Goal: Task Accomplishment & Management: Complete application form

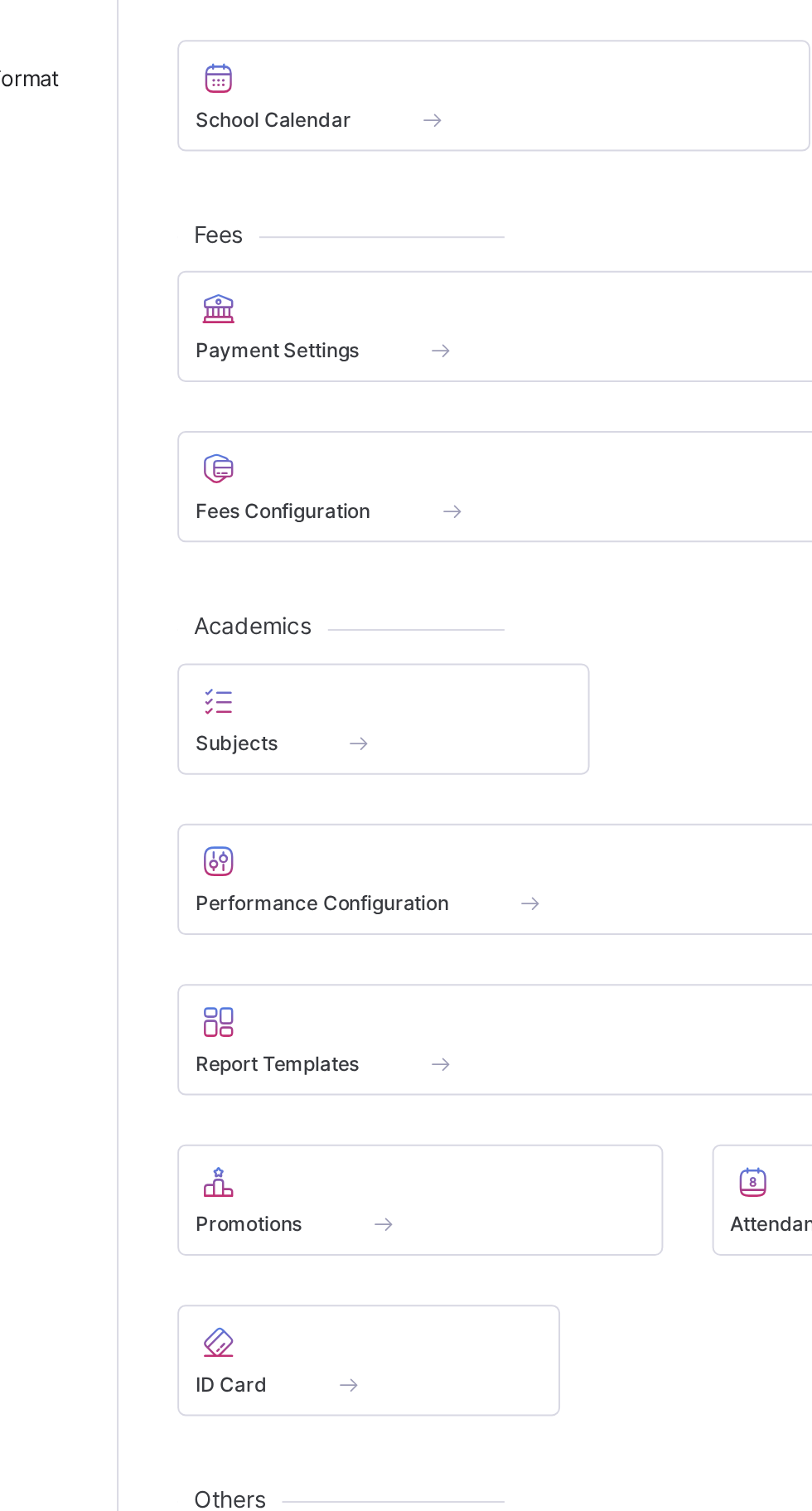
click at [400, 962] on div at bounding box center [351, 957] width 228 height 20
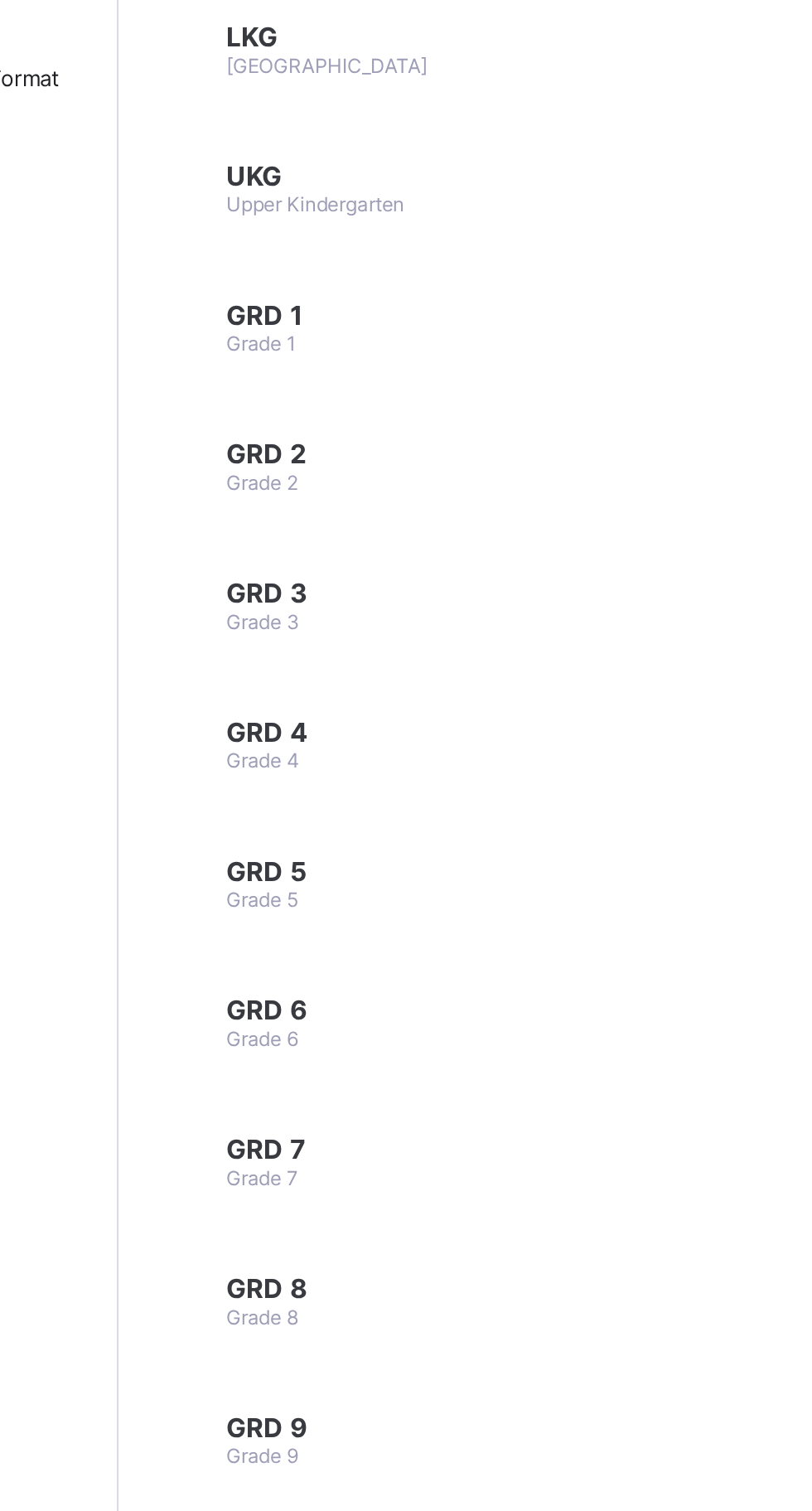
click at [358, 522] on td "GRD 1 Grade 1" at bounding box center [363, 524] width 268 height 62
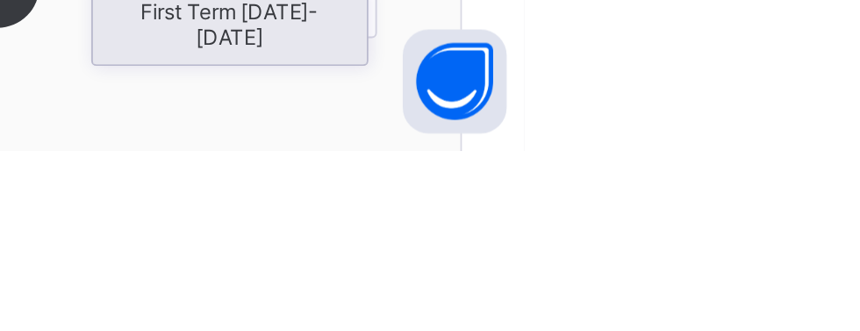
scroll to position [18, 0]
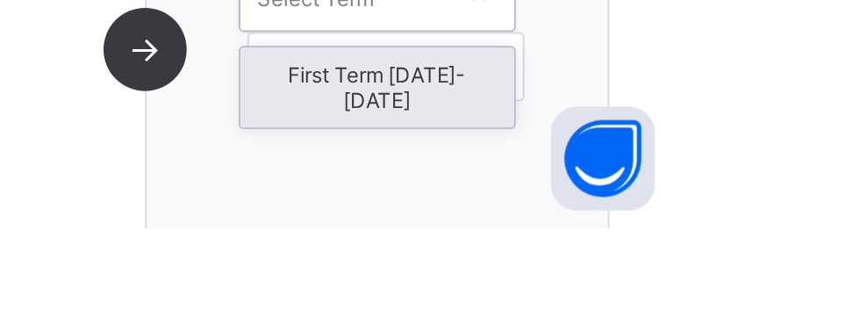
click at [744, 270] on div "First Term [DATE]-[DATE]" at bounding box center [710, 260] width 139 height 40
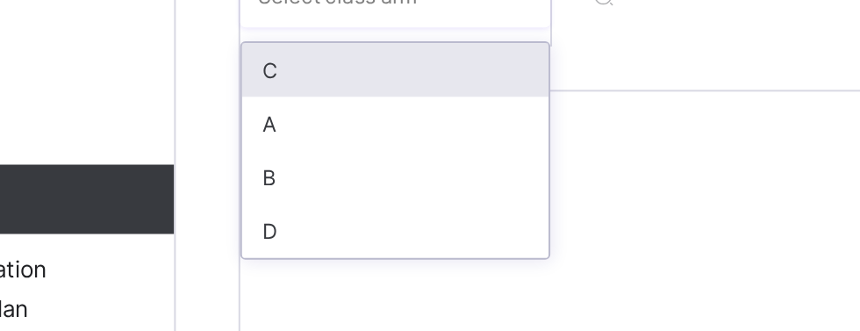
click at [313, 236] on div "A" at bounding box center [321, 222] width 155 height 27
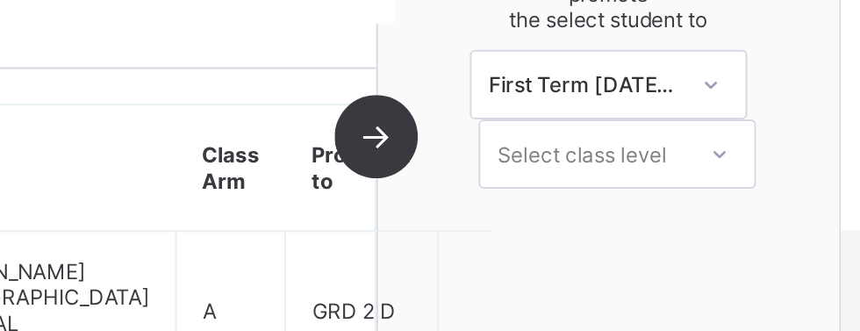
scroll to position [266, 0]
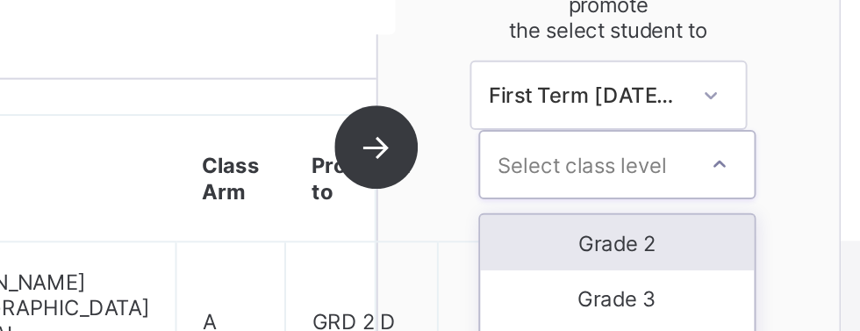
type input "*"
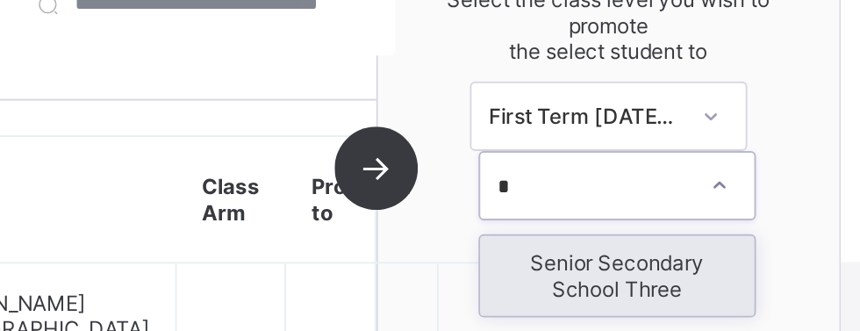
scroll to position [251, 0]
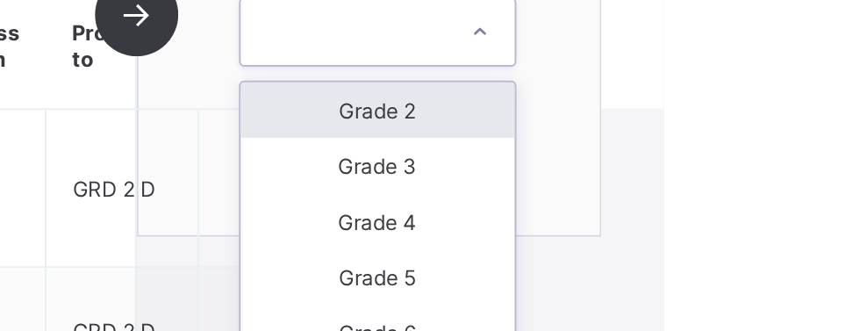
click at [747, 134] on div "Grade 2" at bounding box center [715, 138] width 139 height 28
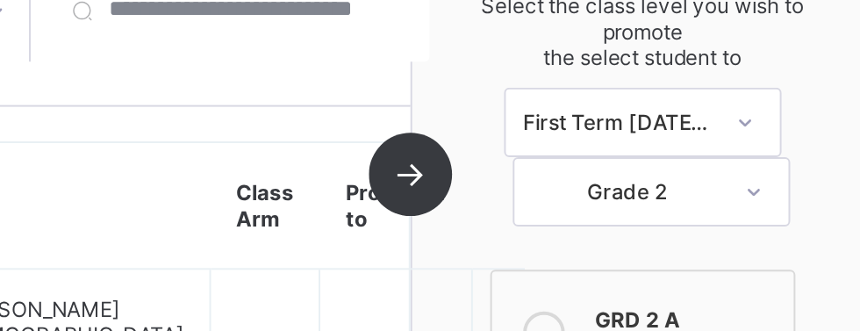
click at [594, 110] on div "A 4 students selected Student Class Arm Promoted to [PERSON_NAME] MARSHAL SHS/2…" at bounding box center [418, 90] width 351 height 221
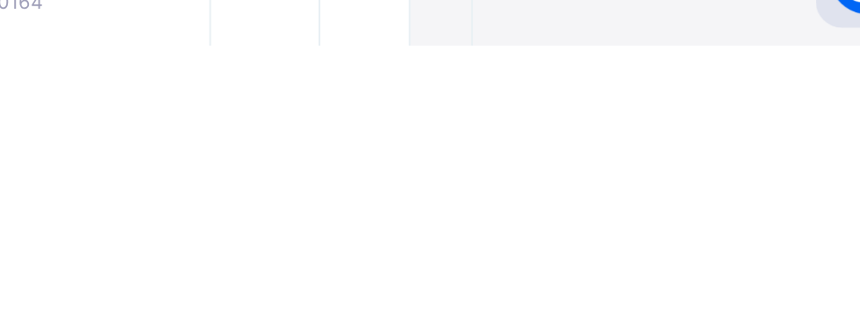
scroll to position [405, 0]
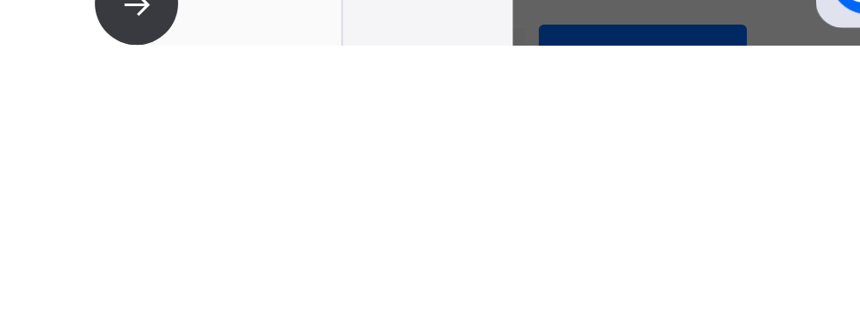
scroll to position [160, 0]
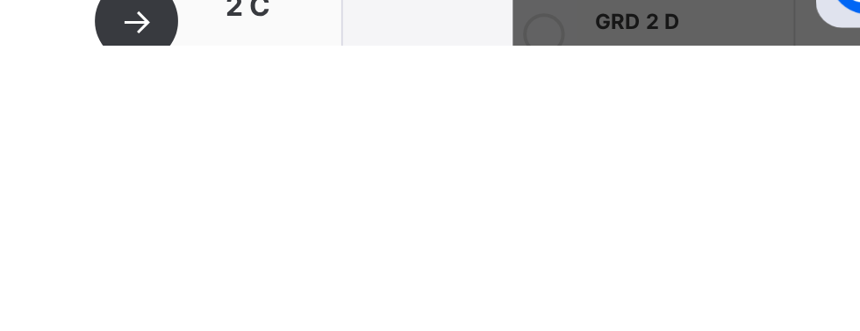
scroll to position [405, 0]
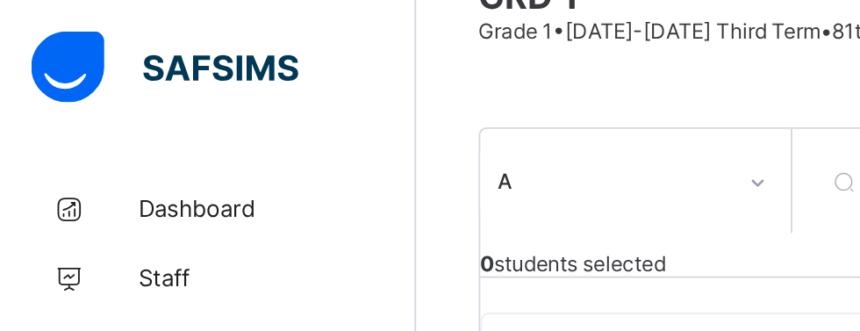
scroll to position [139, 0]
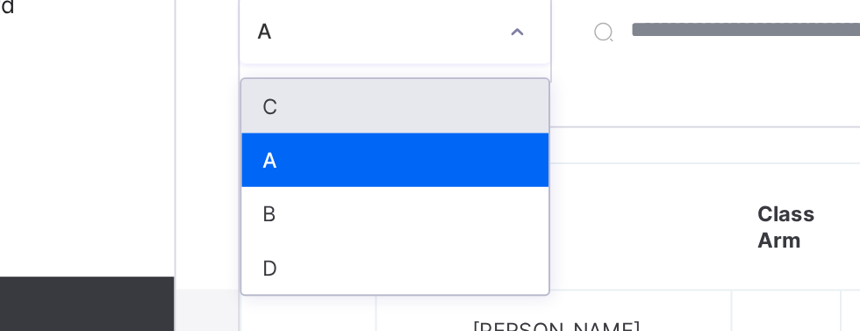
click at [318, 207] on div "B" at bounding box center [321, 210] width 155 height 27
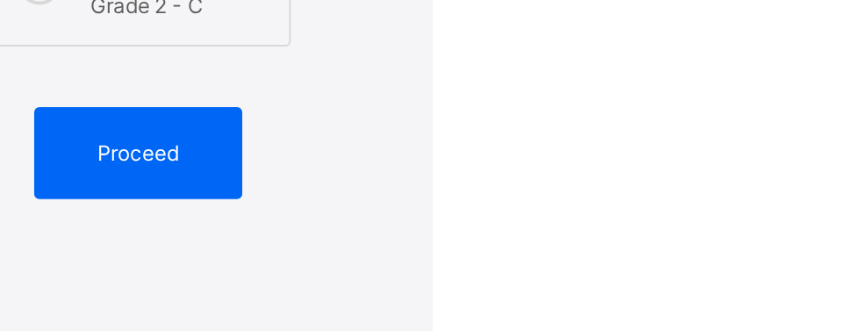
scroll to position [619, 0]
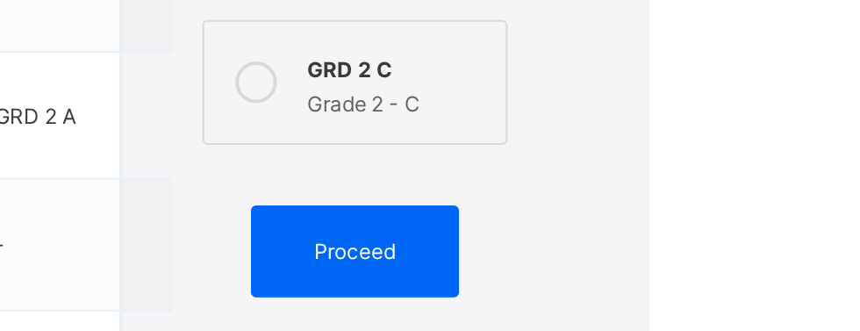
click at [741, 122] on span "Proceed" at bounding box center [710, 128] width 79 height 13
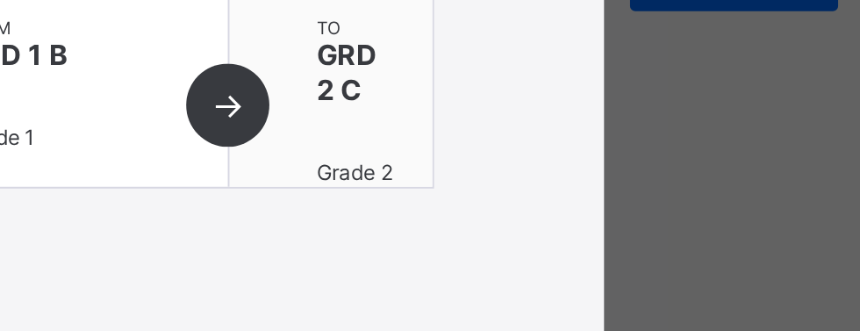
scroll to position [160, 0]
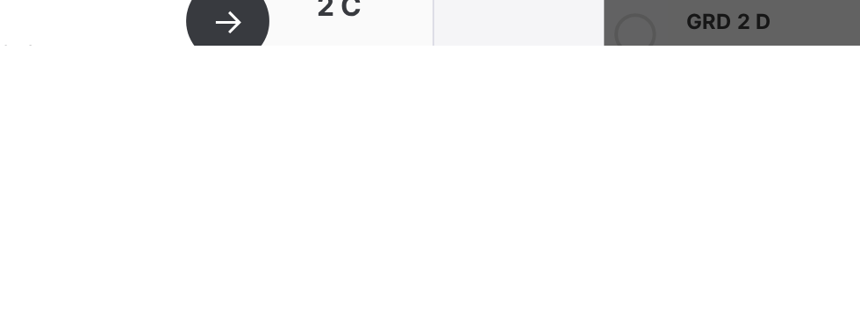
scroll to position [544, 0]
click at [645, 391] on div "We have lift off All 0 students have been promoted successfully from GRD 1 B Gr…" at bounding box center [430, 213] width 430 height 422
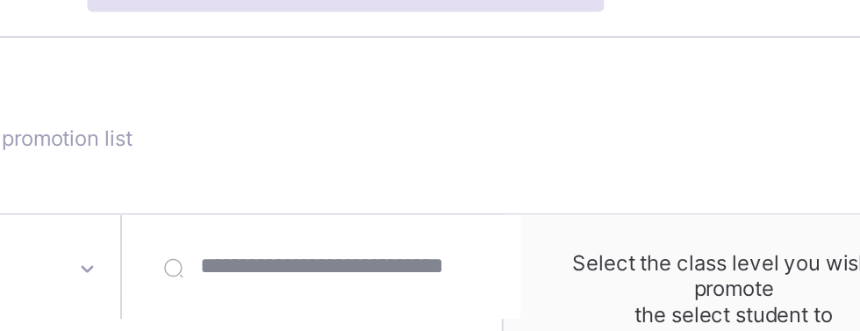
scroll to position [45, 0]
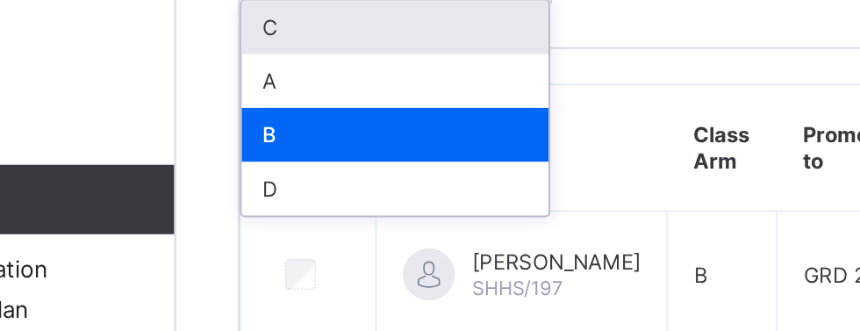
click at [321, 187] on div "C" at bounding box center [321, 173] width 155 height 27
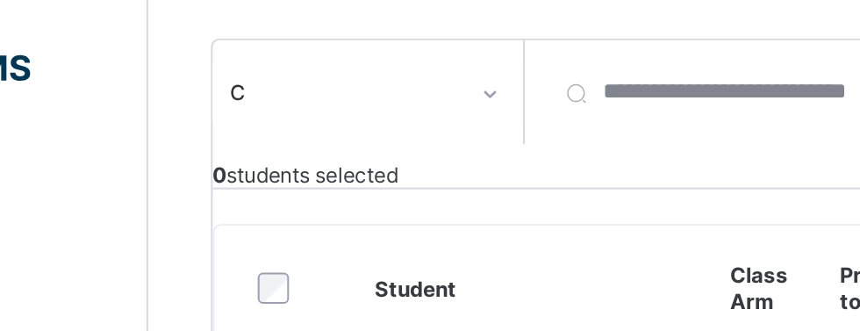
scroll to position [193, 0]
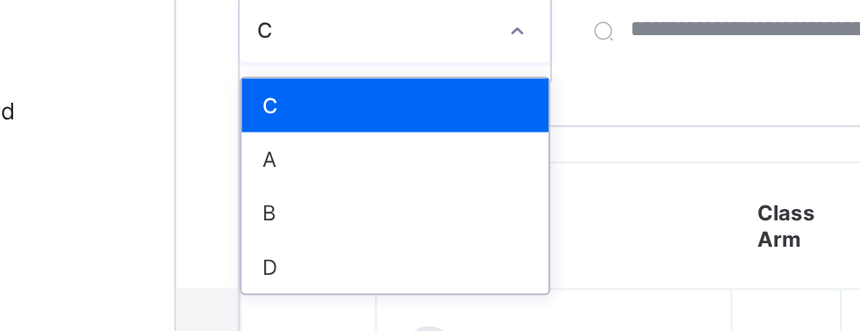
click at [331, 178] on div "D" at bounding box center [321, 183] width 155 height 27
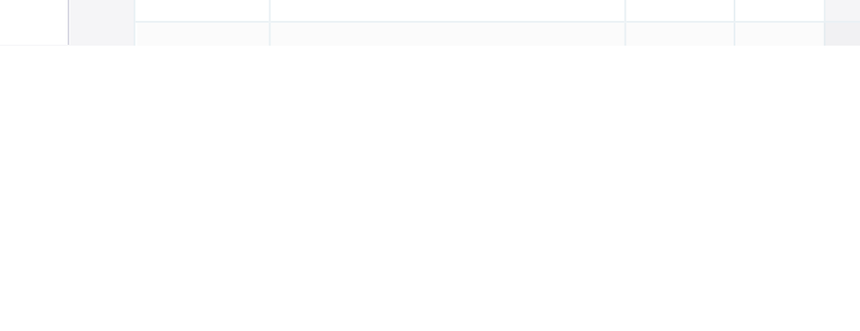
scroll to position [784, 0]
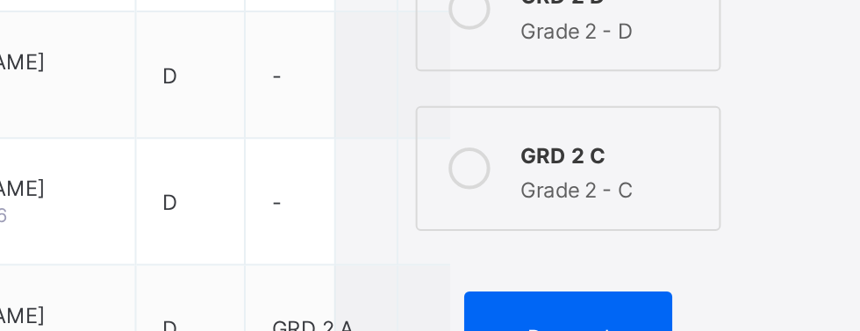
scroll to position [577, 0]
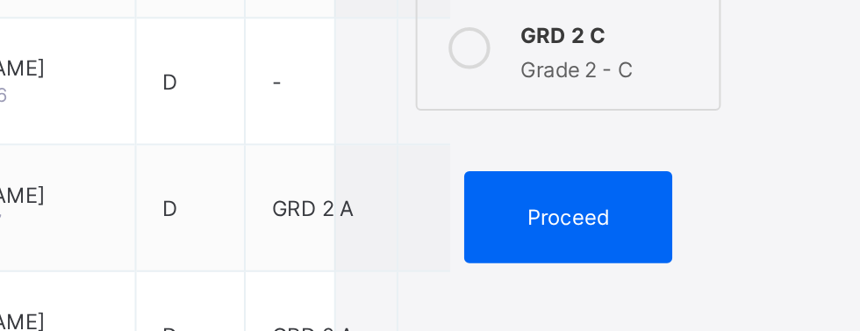
click at [722, 167] on span "Proceed" at bounding box center [710, 170] width 41 height 13
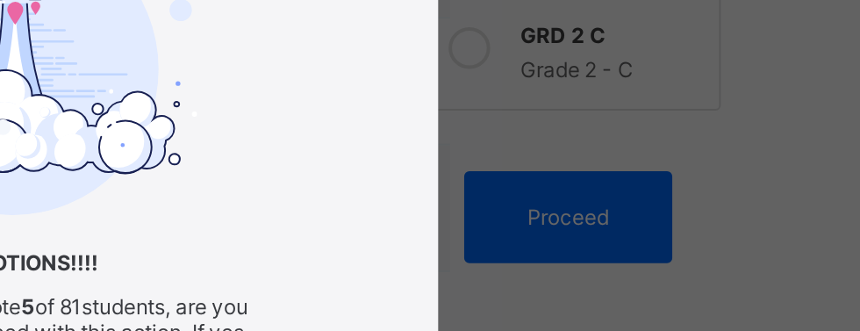
scroll to position [160, 0]
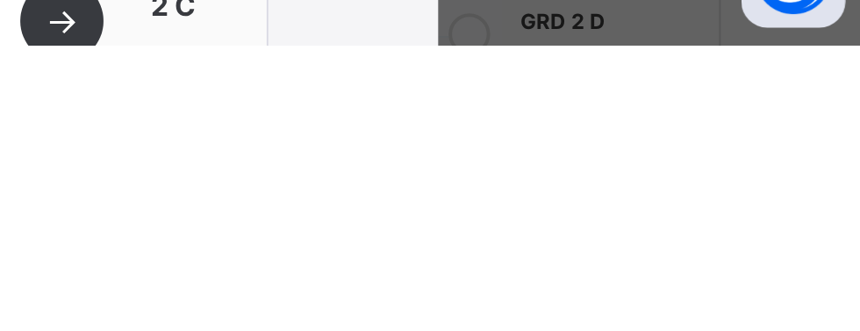
scroll to position [577, 0]
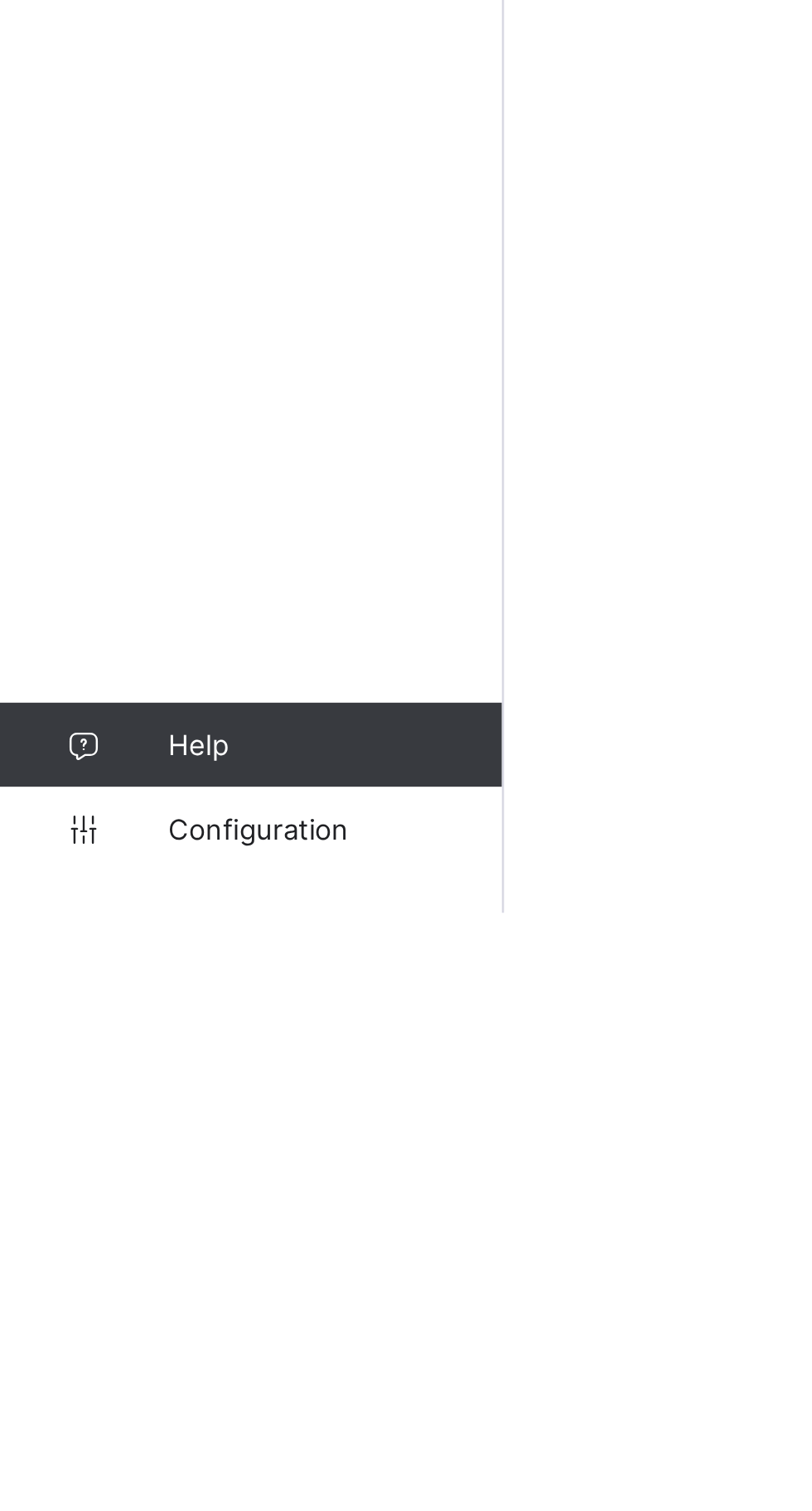
click at [128, 1485] on span "Configuration" at bounding box center [132, 1478] width 132 height 13
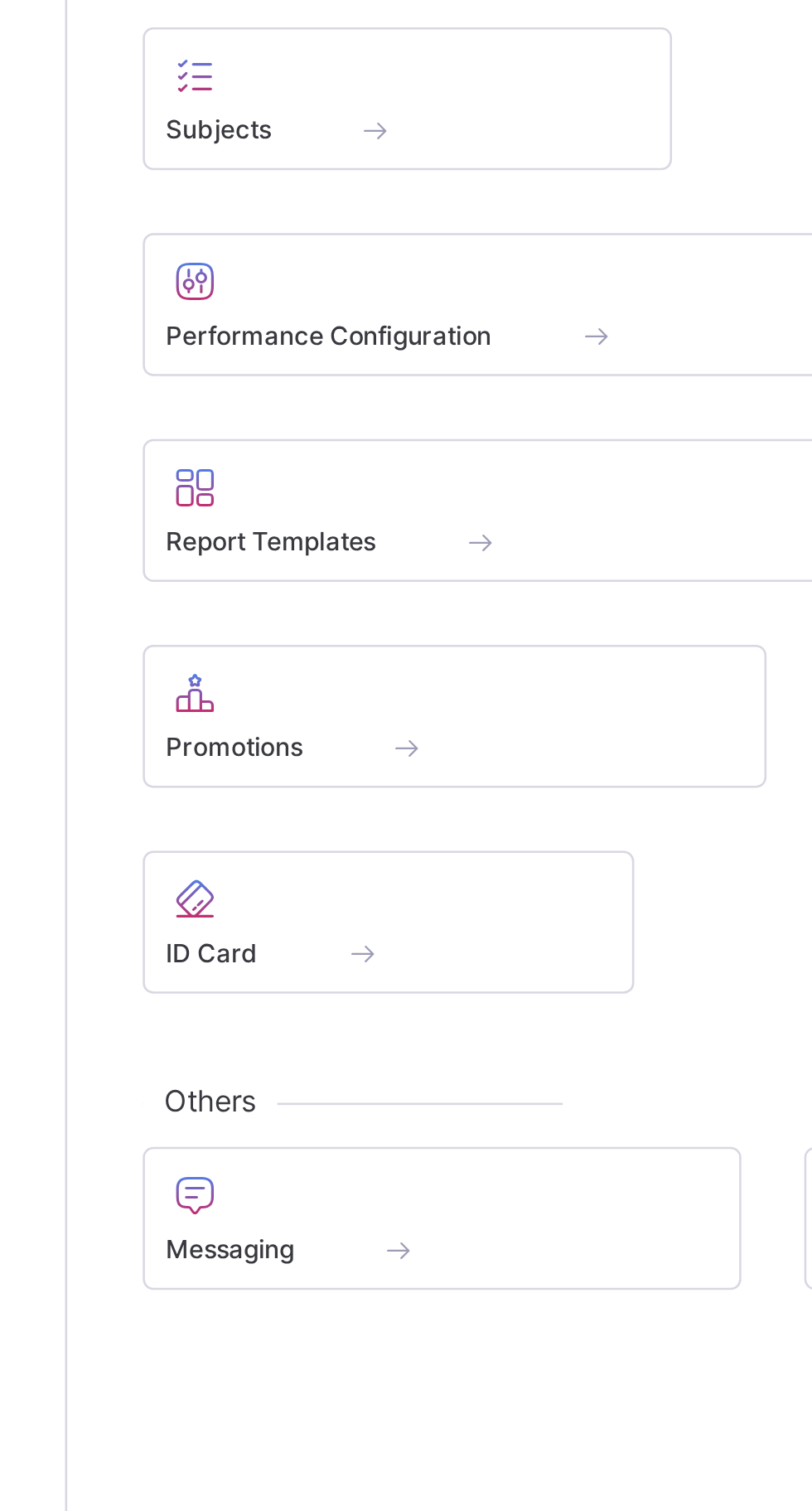
click at [371, 971] on span at bounding box center [351, 969] width 228 height 4
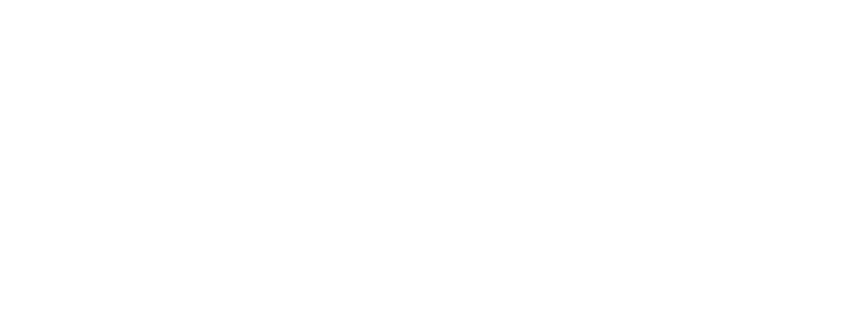
scroll to position [110, 0]
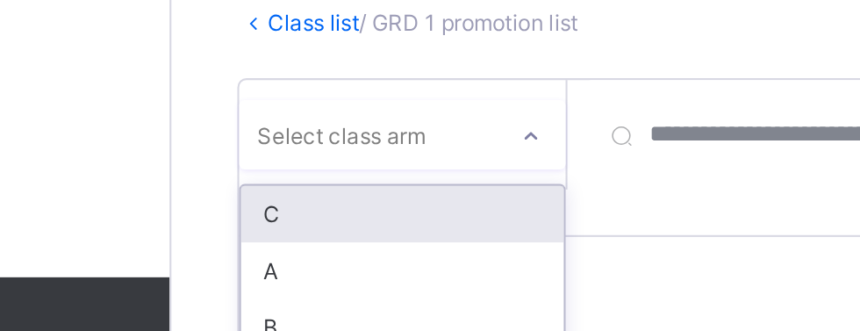
click at [341, 238] on div "A" at bounding box center [321, 239] width 155 height 27
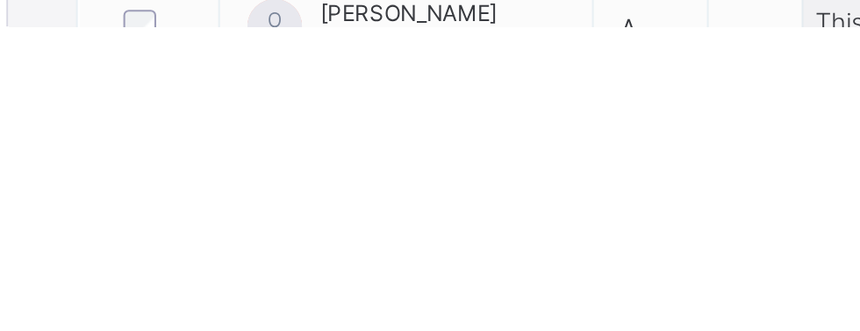
scroll to position [309, 0]
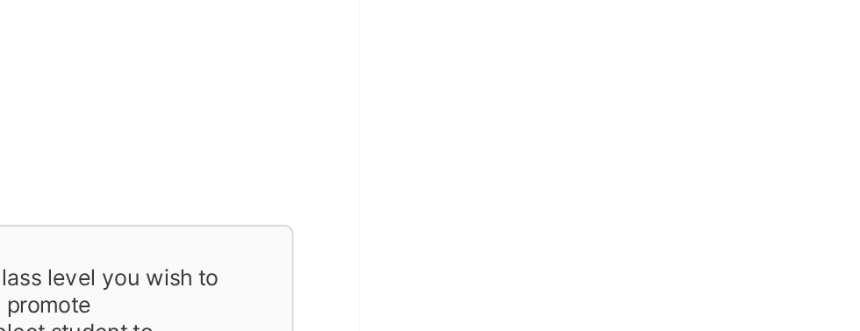
scroll to position [97, 0]
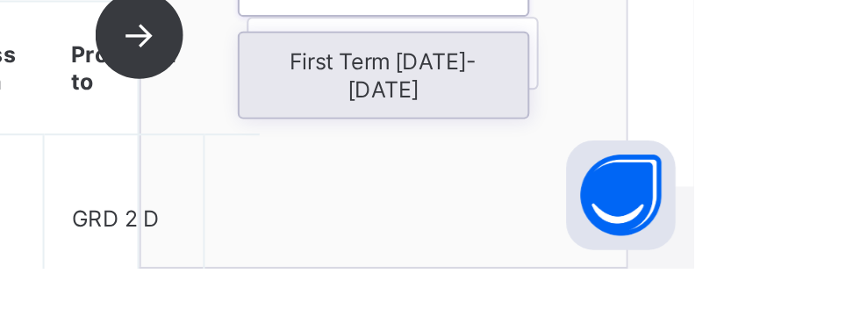
click at [758, 254] on div "First Term [DATE]-[DATE]" at bounding box center [710, 238] width 139 height 40
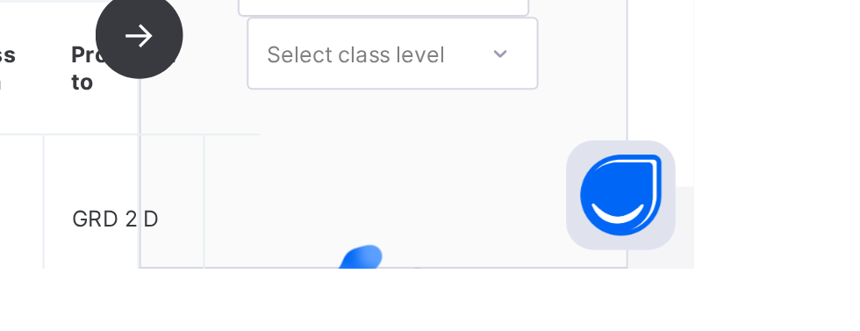
scroll to position [219, 0]
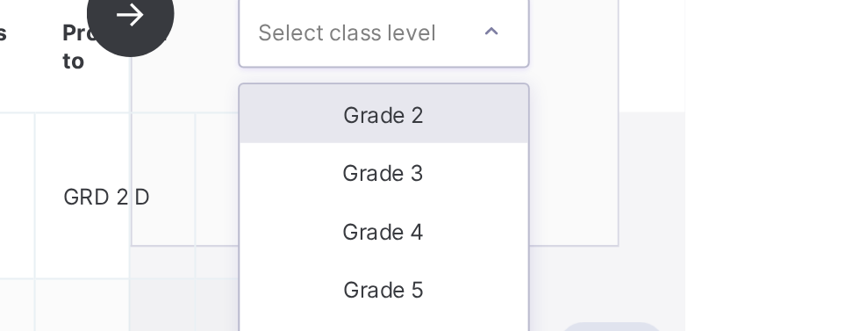
click at [754, 170] on div "Grade 2" at bounding box center [715, 169] width 139 height 28
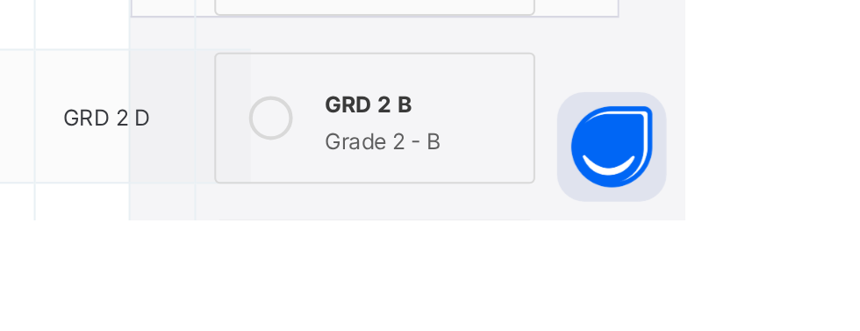
click at [710, 282] on div "Grade 2 - B" at bounding box center [732, 291] width 91 height 18
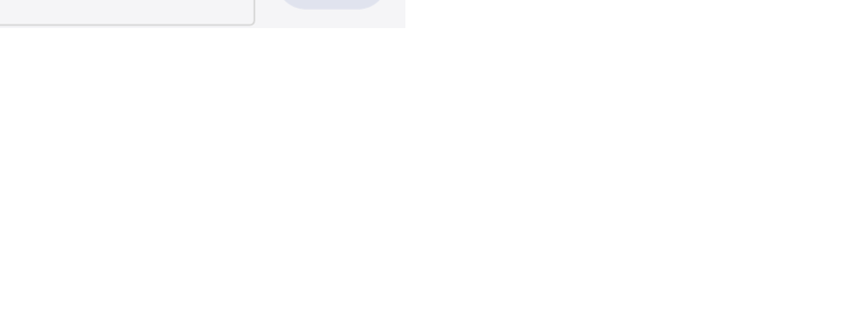
scroll to position [369, 0]
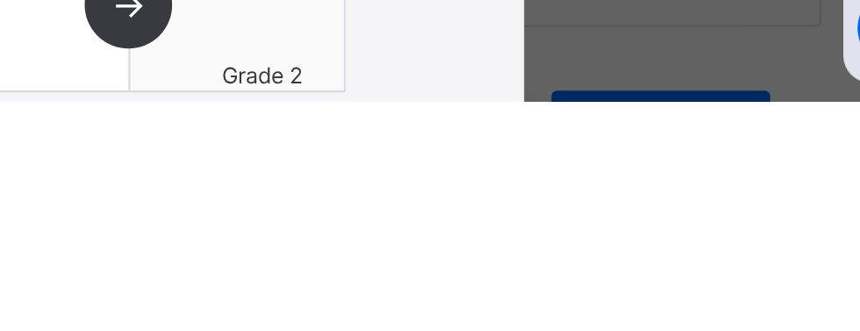
scroll to position [416, 0]
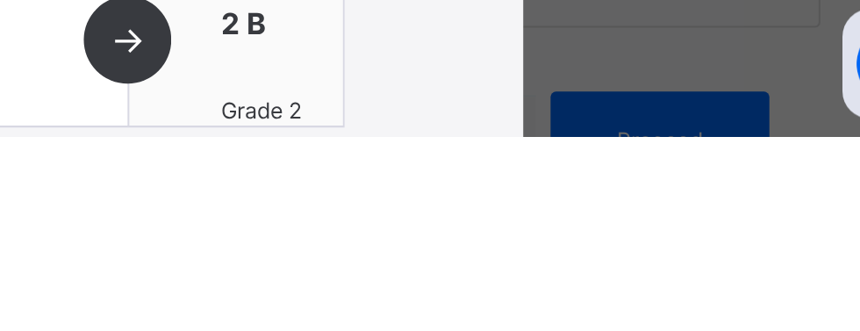
click at [645, 402] on div "× Promotions!!!! You are about to promote 4 of 81 students, are you sure you wa…" at bounding box center [430, 176] width 430 height 584
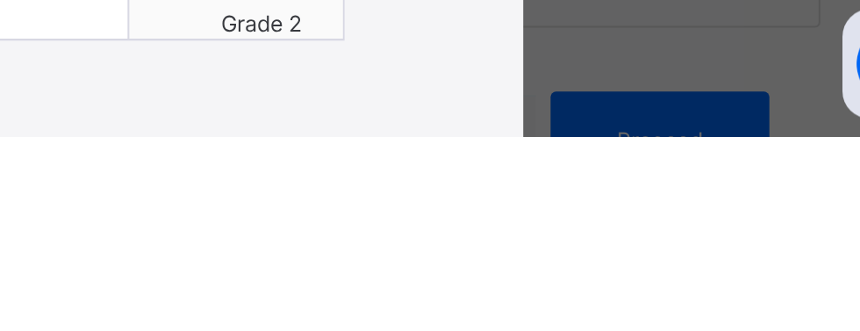
scroll to position [231, 0]
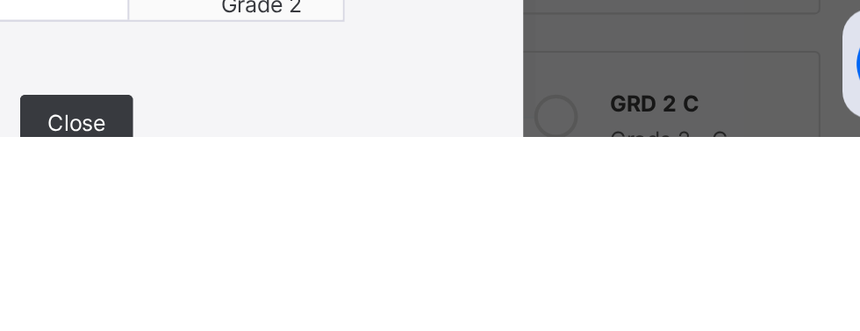
scroll to position [416, 0]
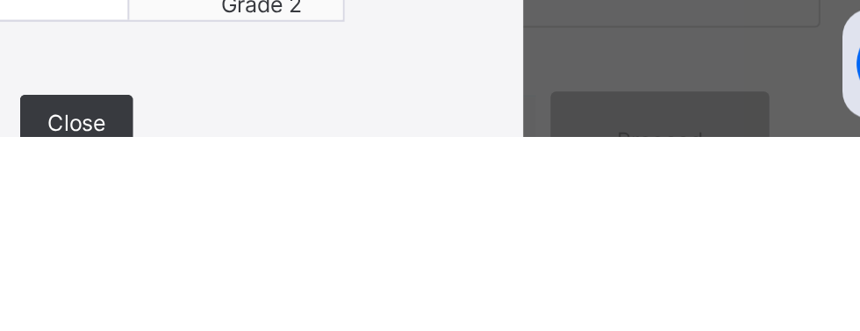
click at [444, 326] on span "Close" at bounding box center [430, 324] width 28 height 13
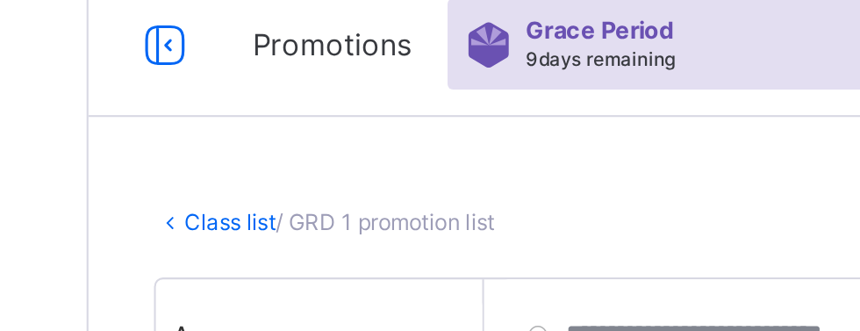
scroll to position [0, 0]
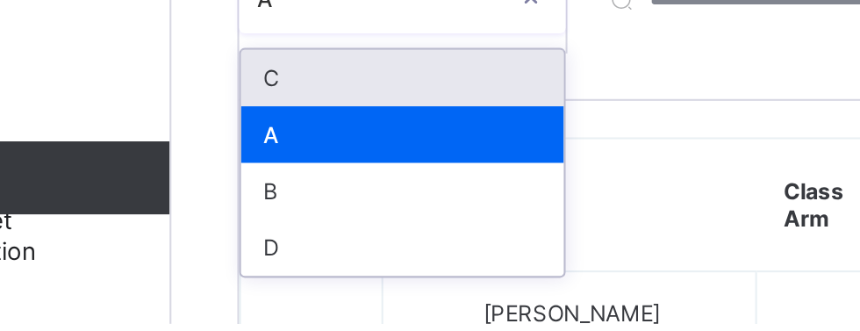
click at [333, 267] on div "B" at bounding box center [321, 267] width 155 height 27
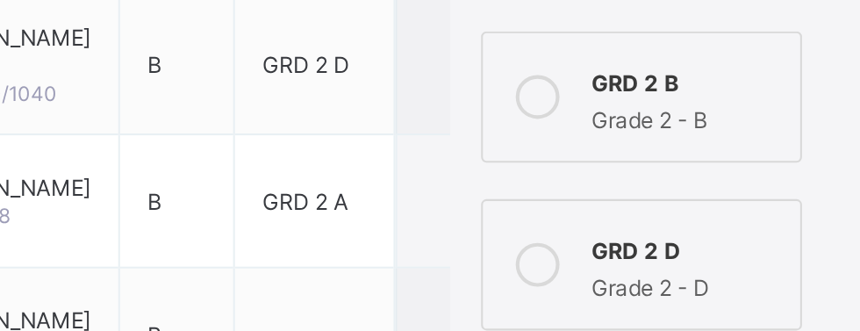
scroll to position [439, 0]
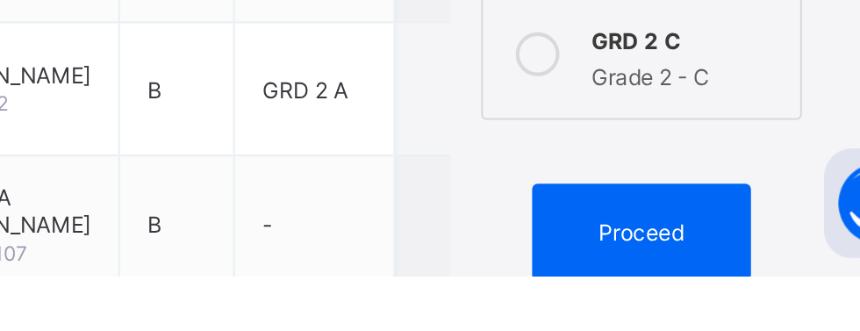
click at [720, 308] on span "Proceed" at bounding box center [710, 309] width 41 height 13
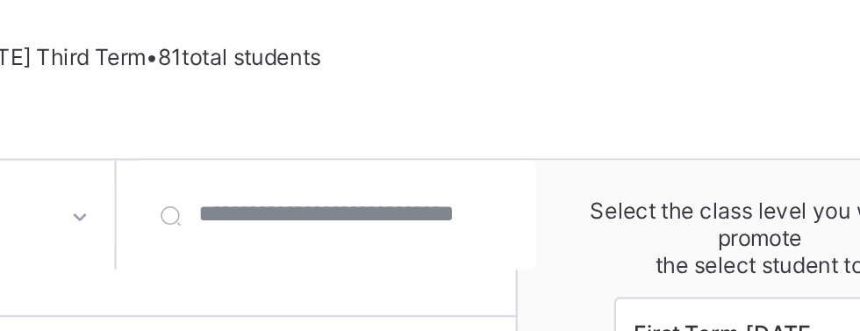
scroll to position [153, 0]
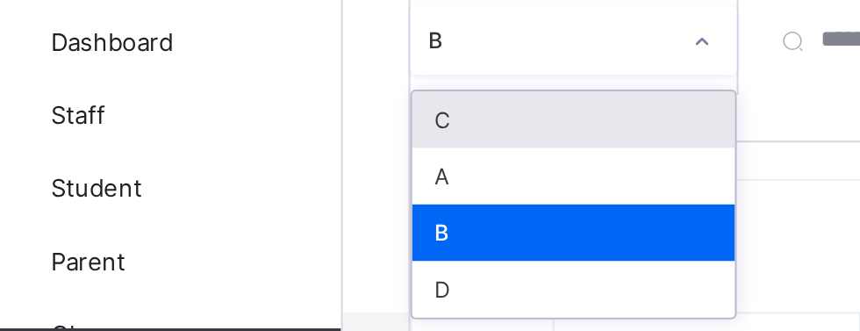
click at [321, 142] on div "C" at bounding box center [321, 142] width 155 height 27
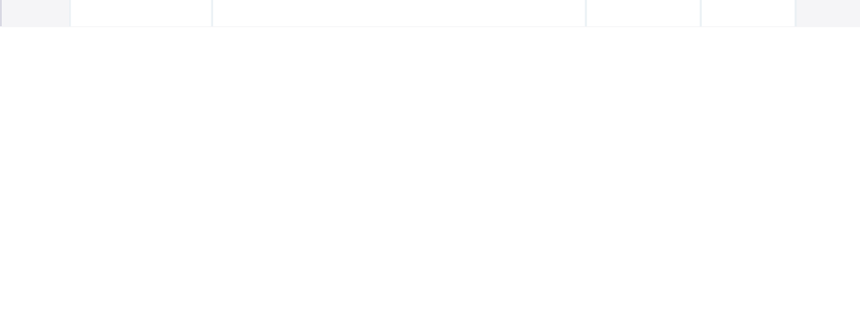
scroll to position [803, 0]
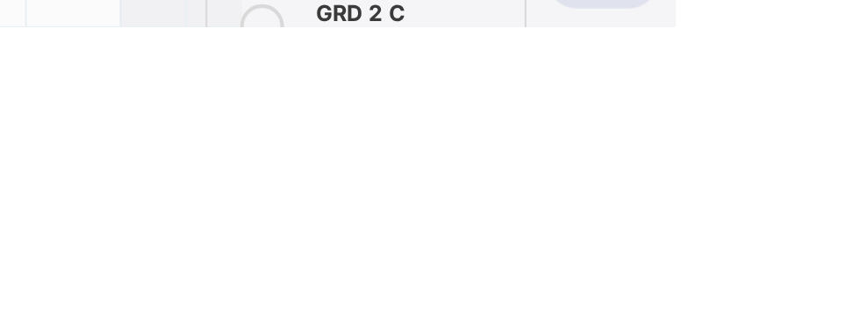
scroll to position [333, 0]
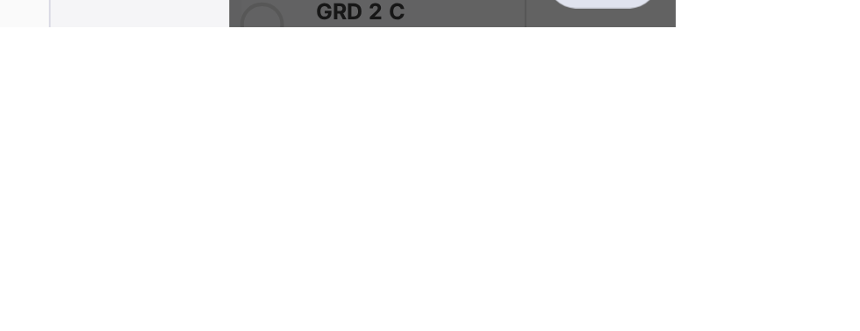
scroll to position [160, 0]
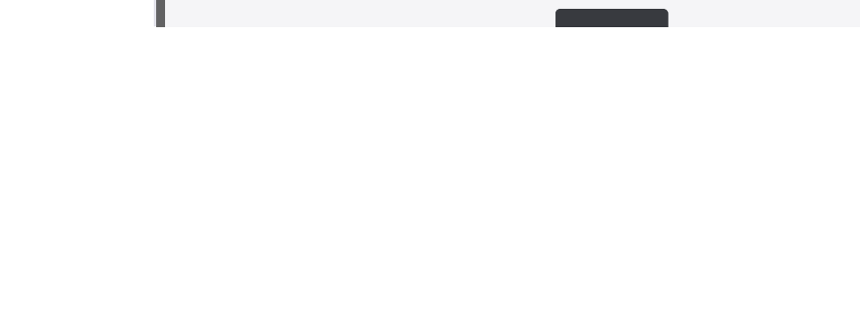
scroll to position [86, 0]
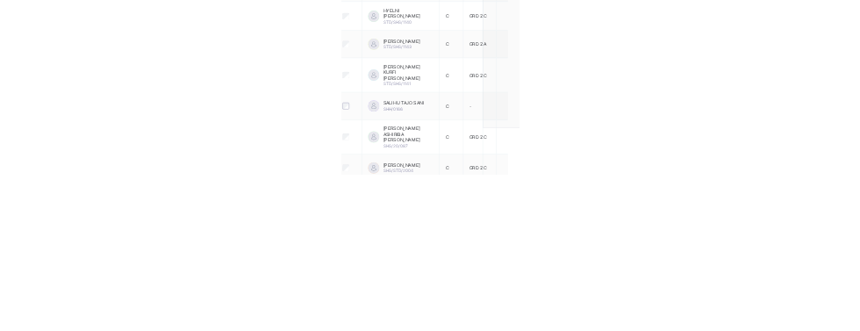
scroll to position [919, 0]
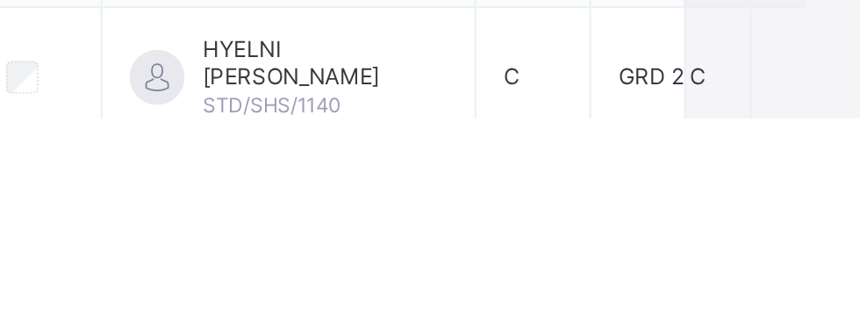
click at [553, 278] on td "GRD 2 B" at bounding box center [586, 246] width 77 height 64
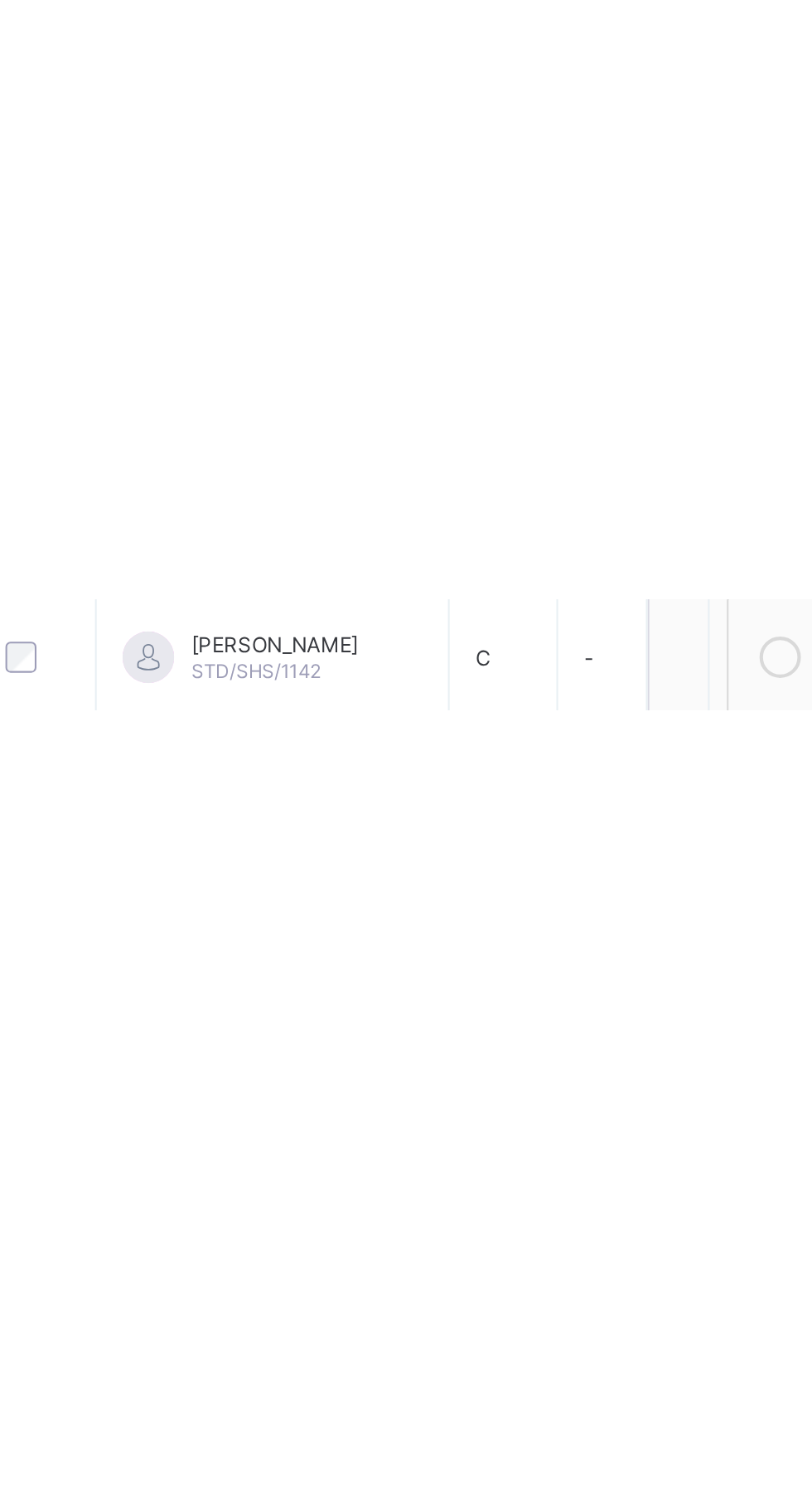
scroll to position [0, 0]
